Goal: Check status

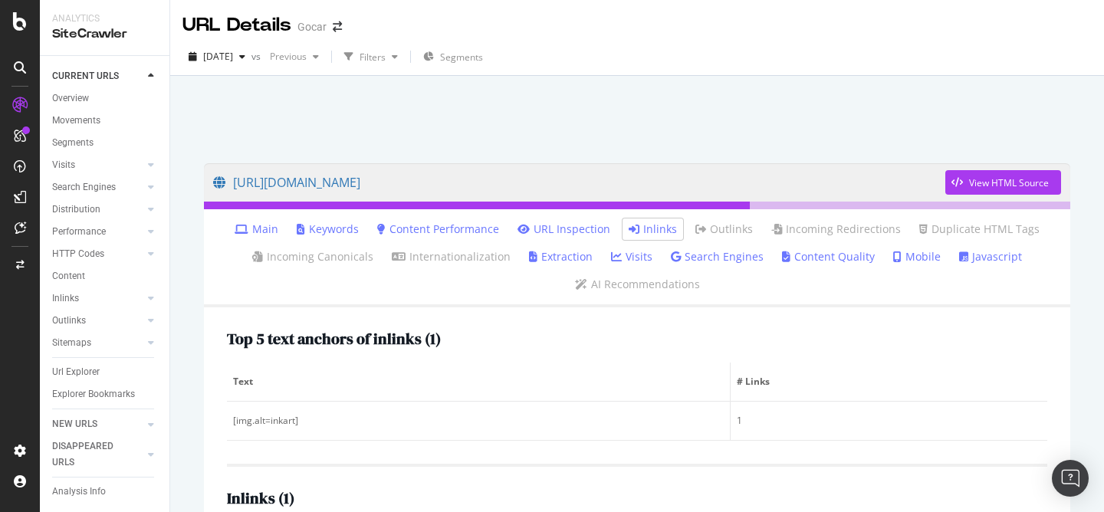
scroll to position [57, 0]
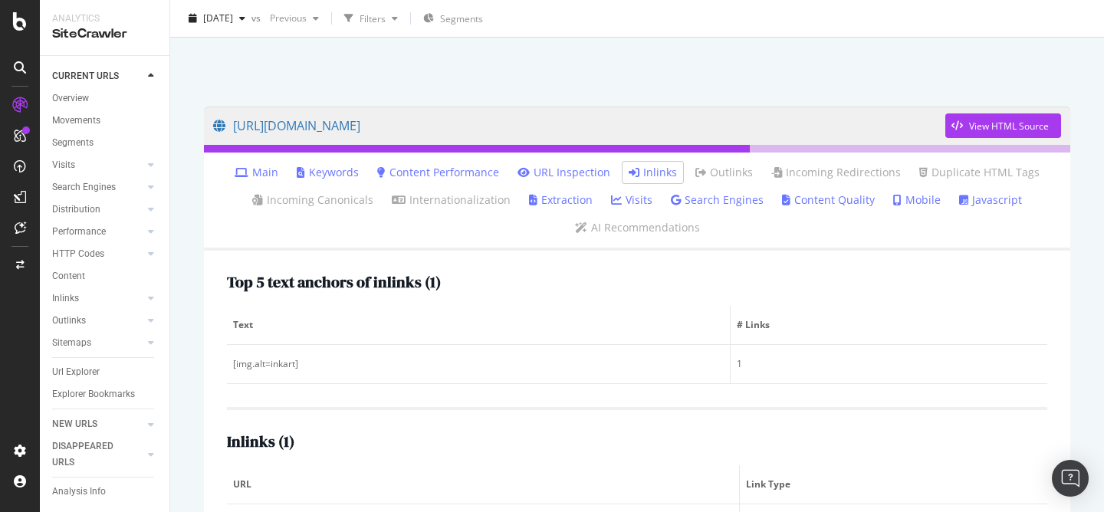
click at [616, 71] on div at bounding box center [637, 58] width 897 height 65
click at [669, 71] on div at bounding box center [637, 58] width 897 height 65
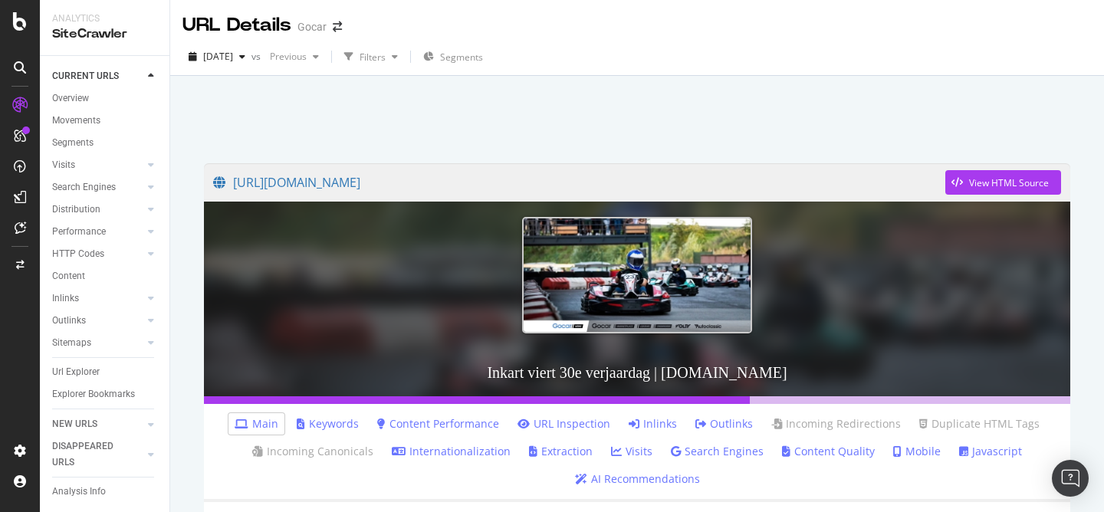
scroll to position [281, 0]
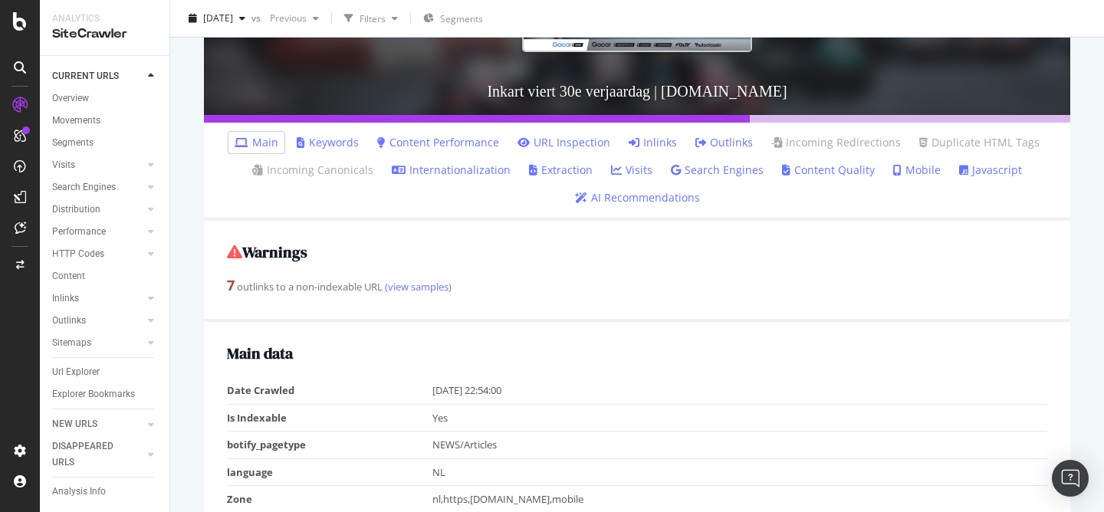
click at [607, 18] on div "[DATE] vs Previous Filters Segments" at bounding box center [637, 21] width 934 height 31
